Goal: Transaction & Acquisition: Purchase product/service

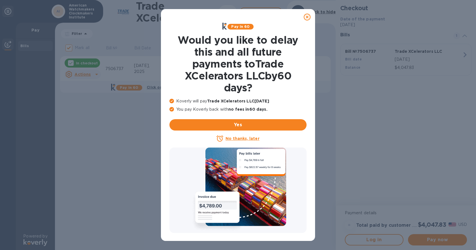
click at [306, 18] on icon at bounding box center [307, 17] width 7 height 7
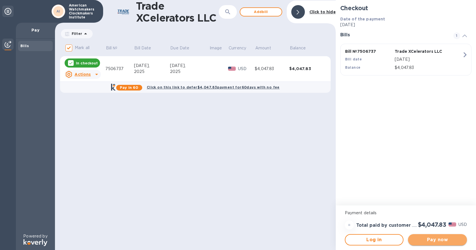
click at [435, 238] on span "Pay now" at bounding box center [438, 239] width 50 height 7
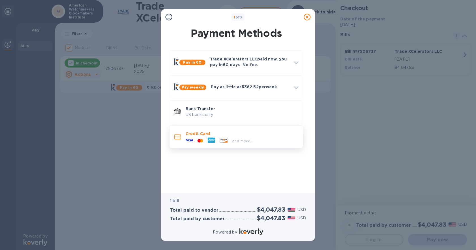
click at [249, 142] on span "and more..." at bounding box center [242, 141] width 21 height 4
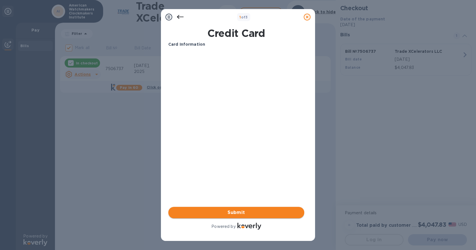
click at [238, 211] on span "Submit" at bounding box center [236, 212] width 127 height 7
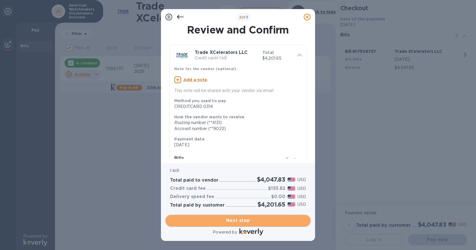
click at [233, 219] on span "Next step" at bounding box center [238, 220] width 136 height 7
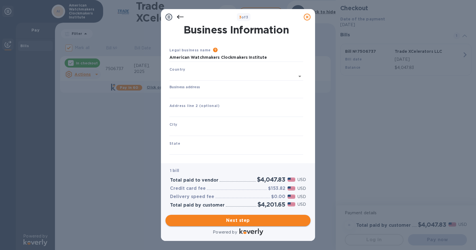
type input "[GEOGRAPHIC_DATA]"
click at [188, 93] on input "Business address" at bounding box center [237, 92] width 134 height 9
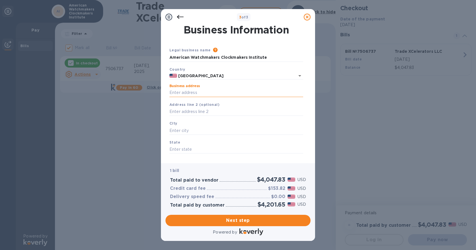
click at [215, 93] on input "Business address" at bounding box center [237, 92] width 134 height 9
type input "[STREET_ADDRESS]"
type input "[PERSON_NAME]"
type input "OH"
type input "45030"
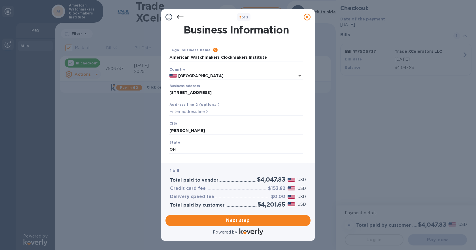
scroll to position [27, 0]
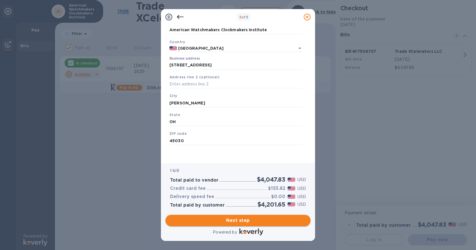
click at [235, 222] on span "Next step" at bounding box center [238, 220] width 136 height 7
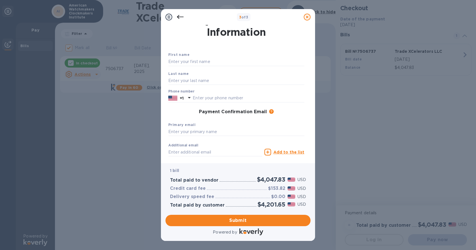
scroll to position [0, 0]
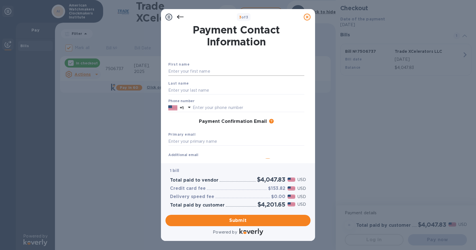
click at [199, 72] on input "text" at bounding box center [236, 71] width 136 height 9
type input "[PERSON_NAME]"
type input "Champion"
type input "5133679800"
type input "[PERSON_NAME][EMAIL_ADDRESS][DOMAIN_NAME]"
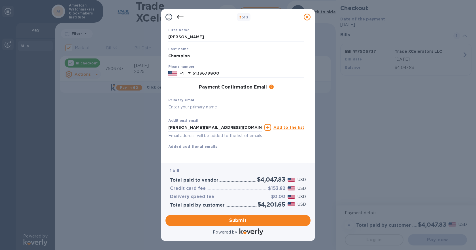
scroll to position [41, 0]
click at [202, 103] on input "text" at bounding box center [236, 107] width 136 height 9
type input "j"
click at [292, 103] on input "[PERSON_NAME][EMAIL_ADDRESS][DOMAIN_NAME]" at bounding box center [236, 107] width 136 height 9
type input "[PERSON_NAME][EMAIL_ADDRESS][DOMAIN_NAME]"
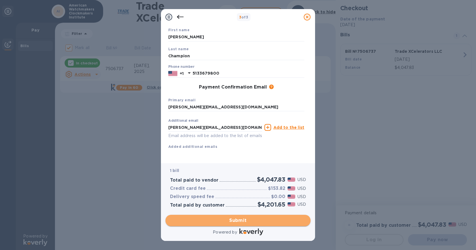
click at [240, 219] on span "Submit" at bounding box center [238, 220] width 136 height 7
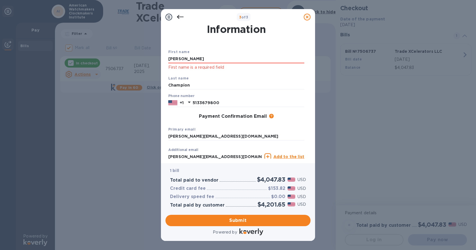
scroll to position [0, 0]
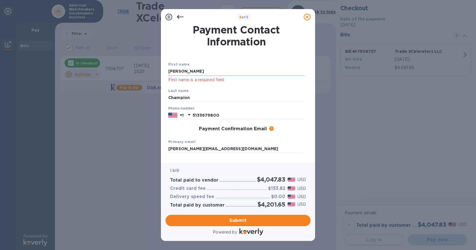
click at [212, 71] on input "[PERSON_NAME]" at bounding box center [236, 71] width 136 height 9
click at [199, 69] on input "[PERSON_NAME]" at bounding box center [236, 71] width 136 height 9
click at [191, 102] on div "Last name Champion" at bounding box center [236, 94] width 141 height 19
click at [191, 98] on input "Champion" at bounding box center [236, 98] width 136 height 9
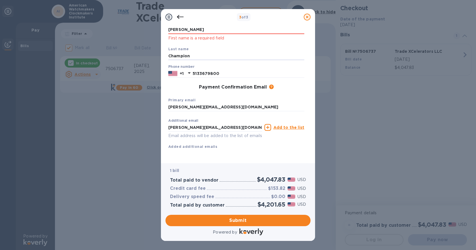
scroll to position [48, 0]
click at [222, 69] on input "5133679800" at bounding box center [249, 73] width 112 height 9
click at [166, 84] on div "Payment Contact Information First name [PERSON_NAME] First name is a required f…" at bounding box center [238, 92] width 145 height 134
click at [233, 218] on span "Submit" at bounding box center [238, 220] width 136 height 7
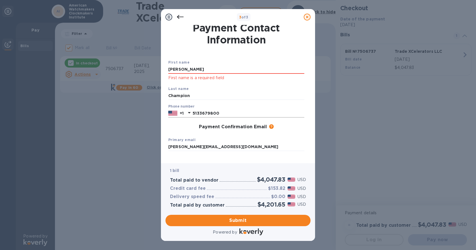
scroll to position [0, 0]
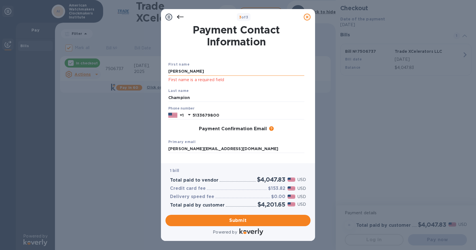
click at [198, 74] on input "[PERSON_NAME]" at bounding box center [236, 71] width 136 height 9
drag, startPoint x: 198, startPoint y: 73, endPoint x: 160, endPoint y: 71, distance: 37.5
click at [160, 71] on div "3 of 3 Payment Contact Information First name [PERSON_NAME] First name is a req…" at bounding box center [238, 125] width 476 height 250
type input "[PERSON_NAME]"
click at [217, 66] on div "First name [PERSON_NAME] First name is a required field" at bounding box center [236, 72] width 141 height 26
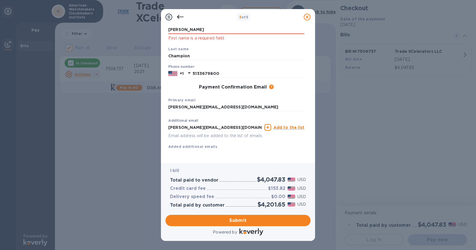
scroll to position [48, 0]
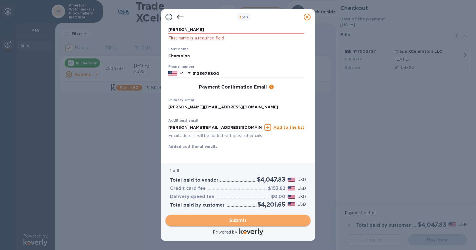
click at [240, 219] on span "Submit" at bounding box center [238, 220] width 136 height 7
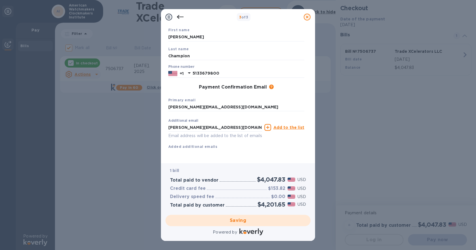
checkbox input "false"
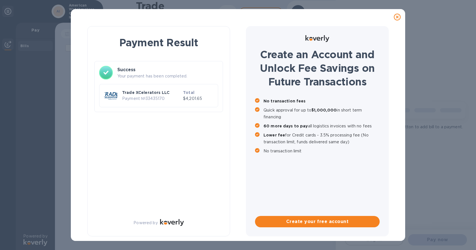
scroll to position [0, 0]
